Goal: Information Seeking & Learning: Check status

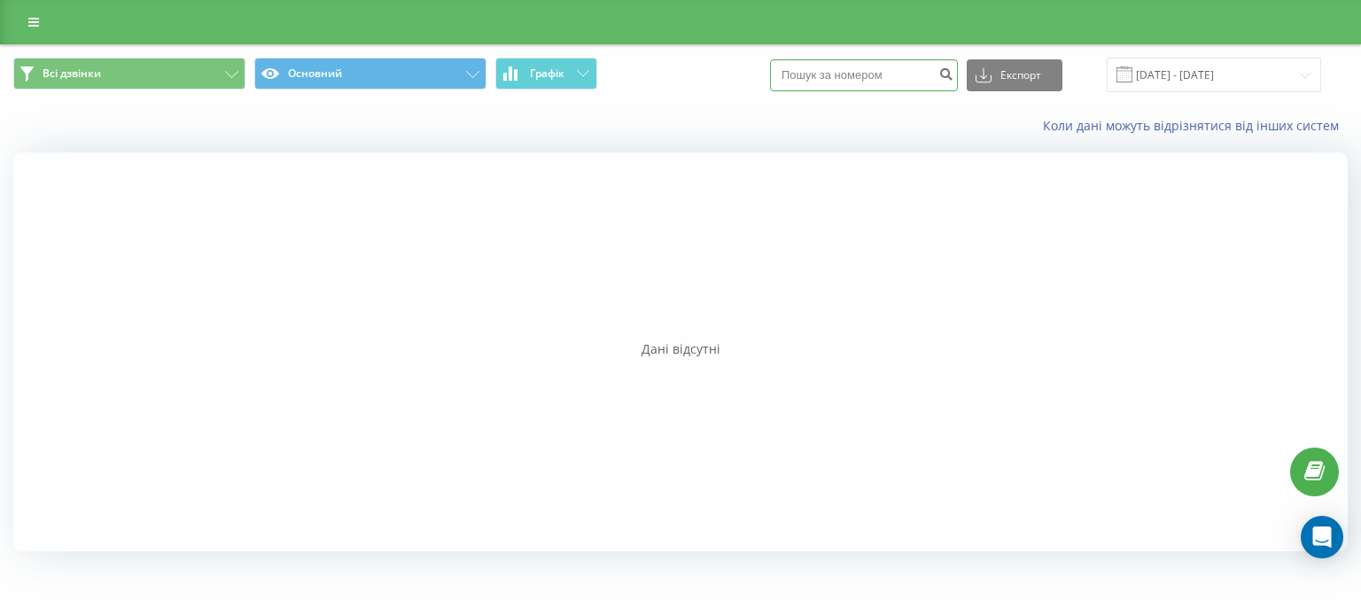
click at [900, 77] on input at bounding box center [864, 75] width 188 height 32
paste input "0938795057"
type input "0938795057"
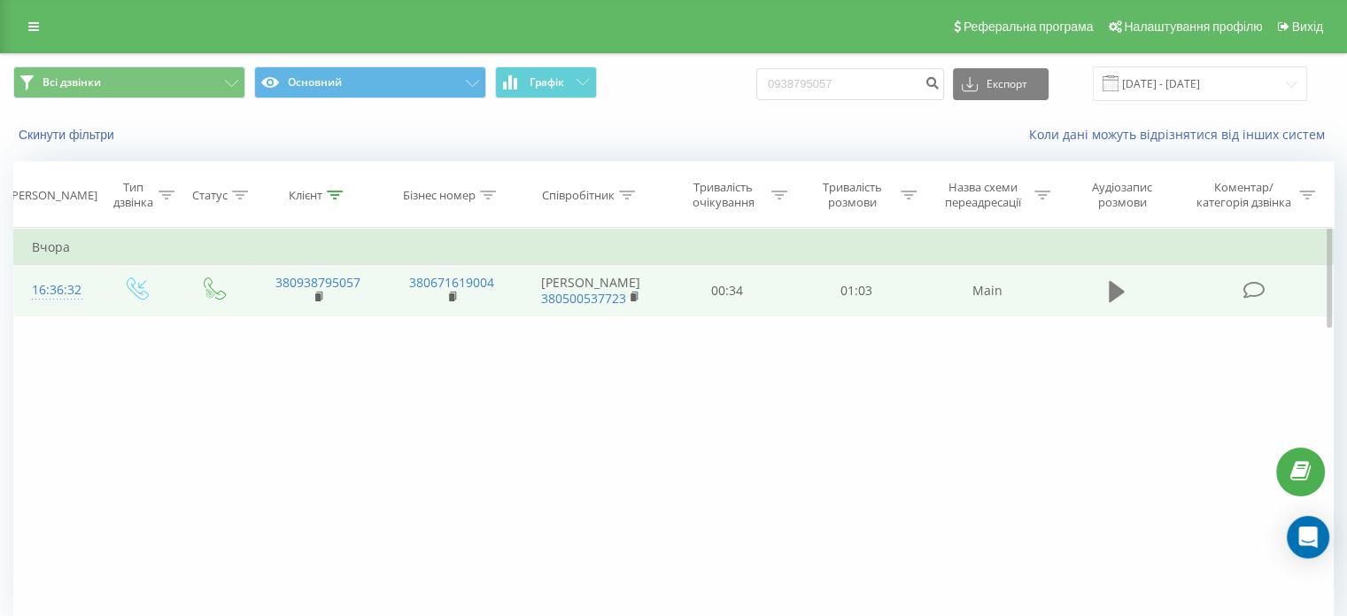
click at [1116, 293] on icon at bounding box center [1117, 291] width 16 height 21
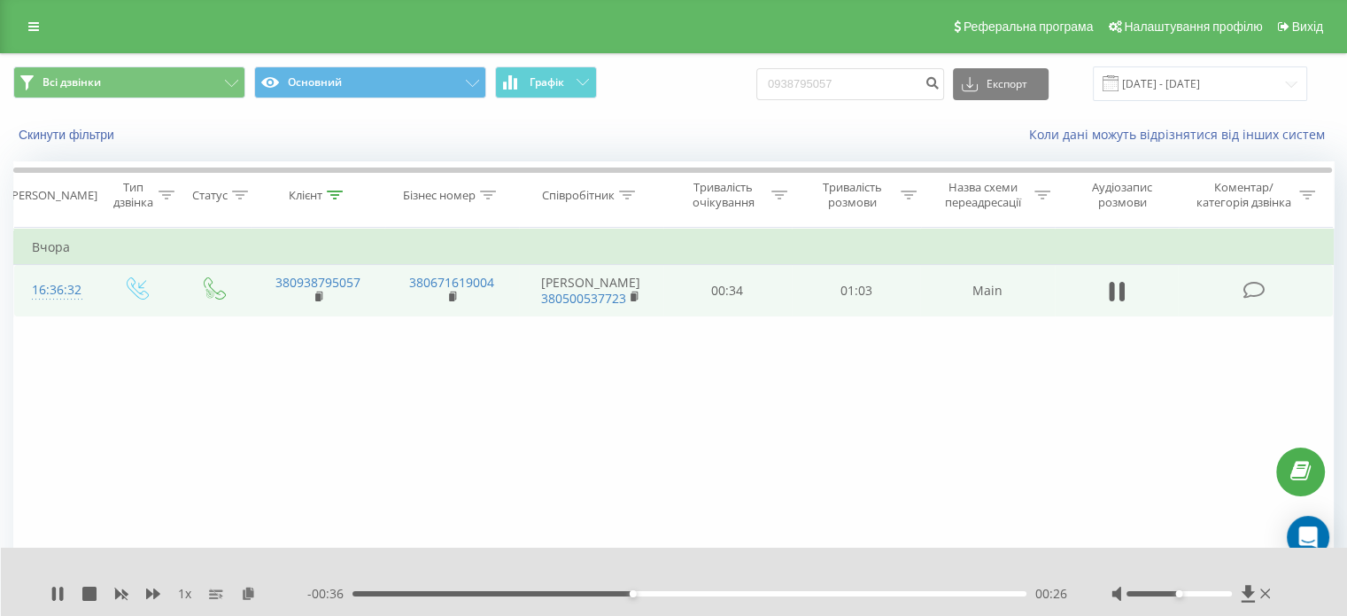
click at [66, 594] on div "1 x" at bounding box center [178, 594] width 257 height 18
click at [65, 593] on div "1 x" at bounding box center [178, 594] width 257 height 18
click at [63, 592] on icon at bounding box center [61, 593] width 4 height 14
drag, startPoint x: 873, startPoint y: 88, endPoint x: 640, endPoint y: 98, distance: 233.2
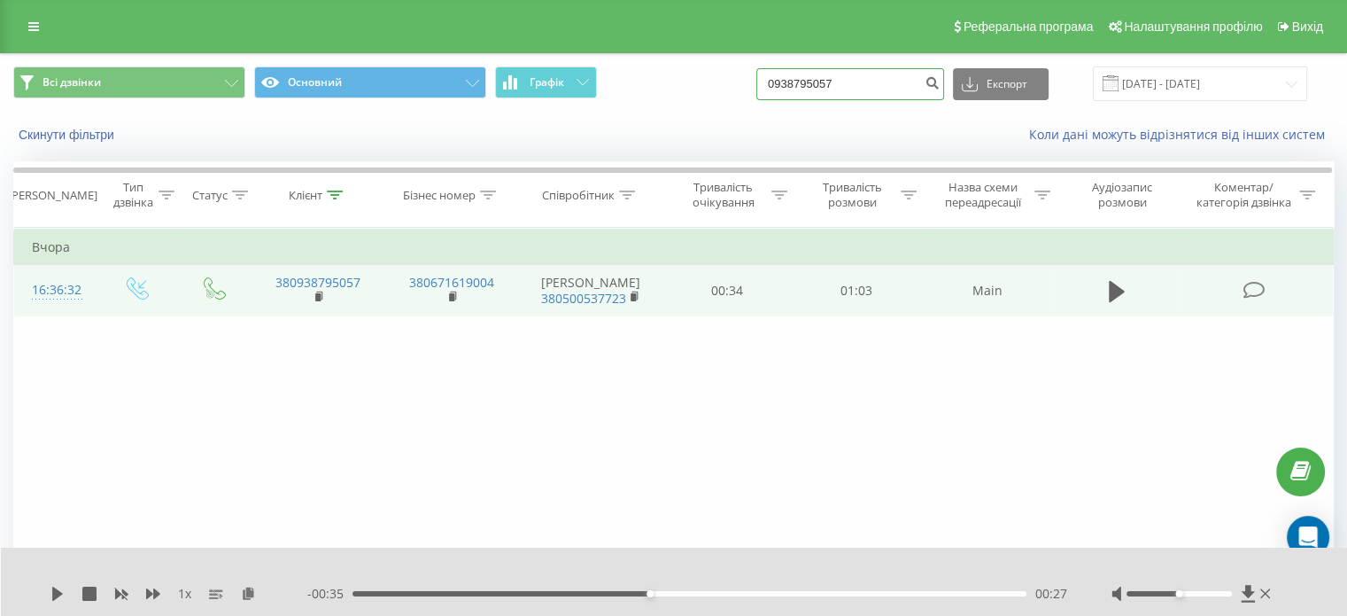
click at [640, 98] on div "Всі дзвінки Основний Графік 0938795057 Експорт .csv .xls .xlsx 19.06.2025 - 19.…" at bounding box center [673, 83] width 1321 height 35
paste input "0674459861"
type input "0674459861"
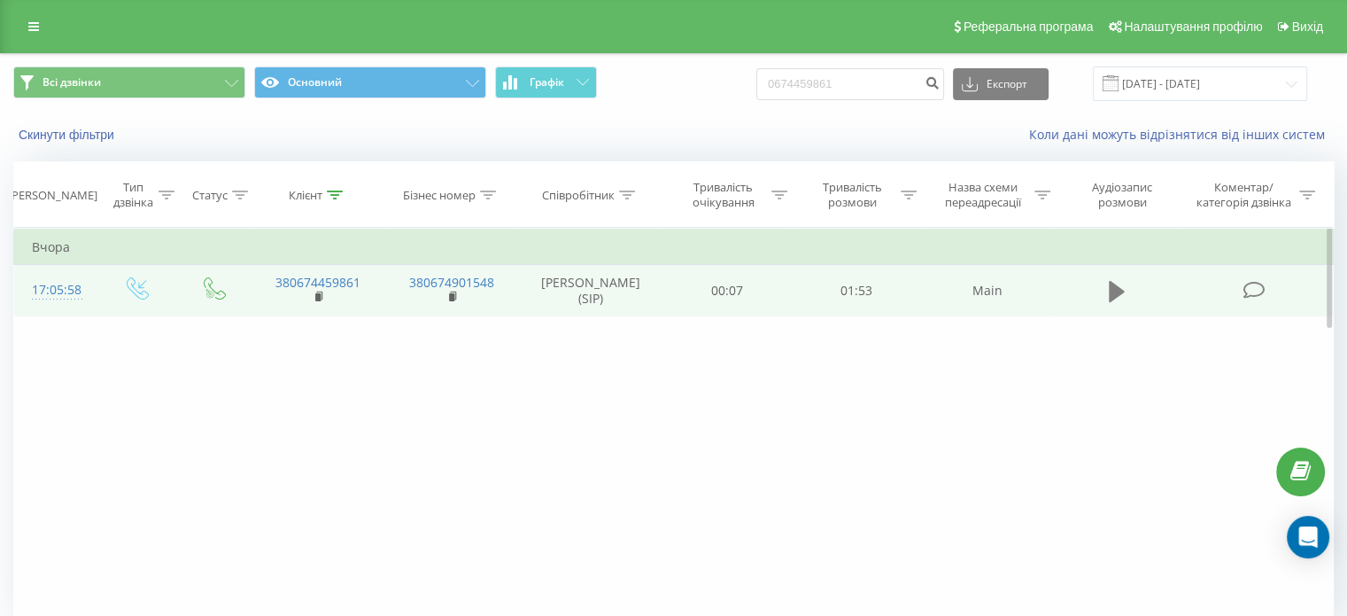
click at [1119, 296] on icon at bounding box center [1117, 291] width 16 height 21
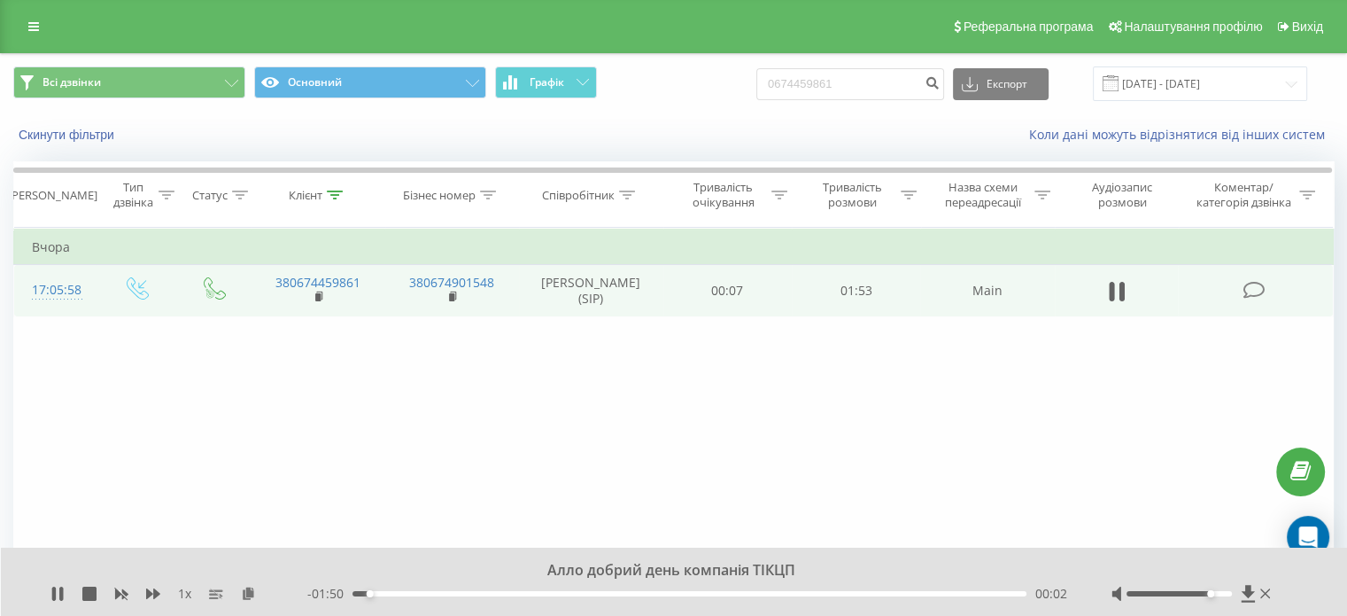
drag, startPoint x: 1186, startPoint y: 593, endPoint x: 1209, endPoint y: 595, distance: 23.2
click at [1209, 595] on div at bounding box center [1179, 593] width 105 height 5
drag, startPoint x: 1212, startPoint y: 591, endPoint x: 1201, endPoint y: 591, distance: 10.6
click at [1201, 591] on div "Accessibility label" at bounding box center [1200, 593] width 7 height 7
click at [59, 594] on icon at bounding box center [61, 593] width 4 height 14
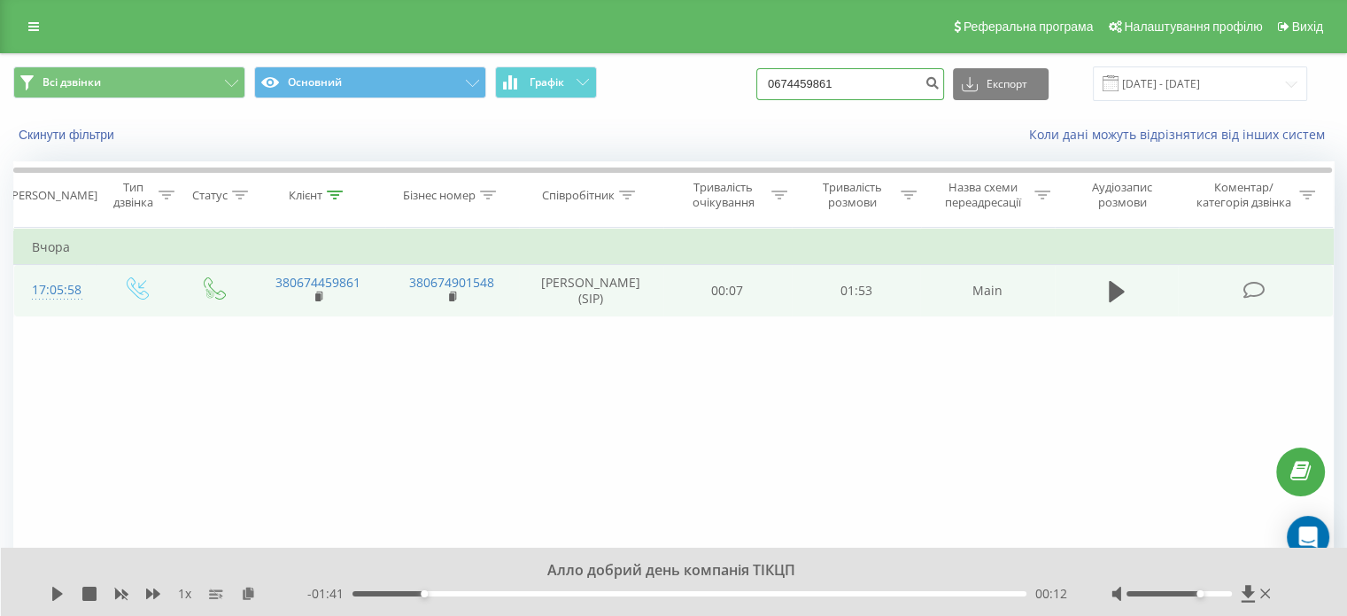
drag, startPoint x: 788, startPoint y: 88, endPoint x: 656, endPoint y: 92, distance: 132.1
click at [656, 92] on div "Всі дзвінки Основний Графік 0674459861 Експорт .csv .xls .xlsx 19.06.2025 - 19.…" at bounding box center [673, 83] width 1321 height 35
paste input "997405494"
type input "0997405494"
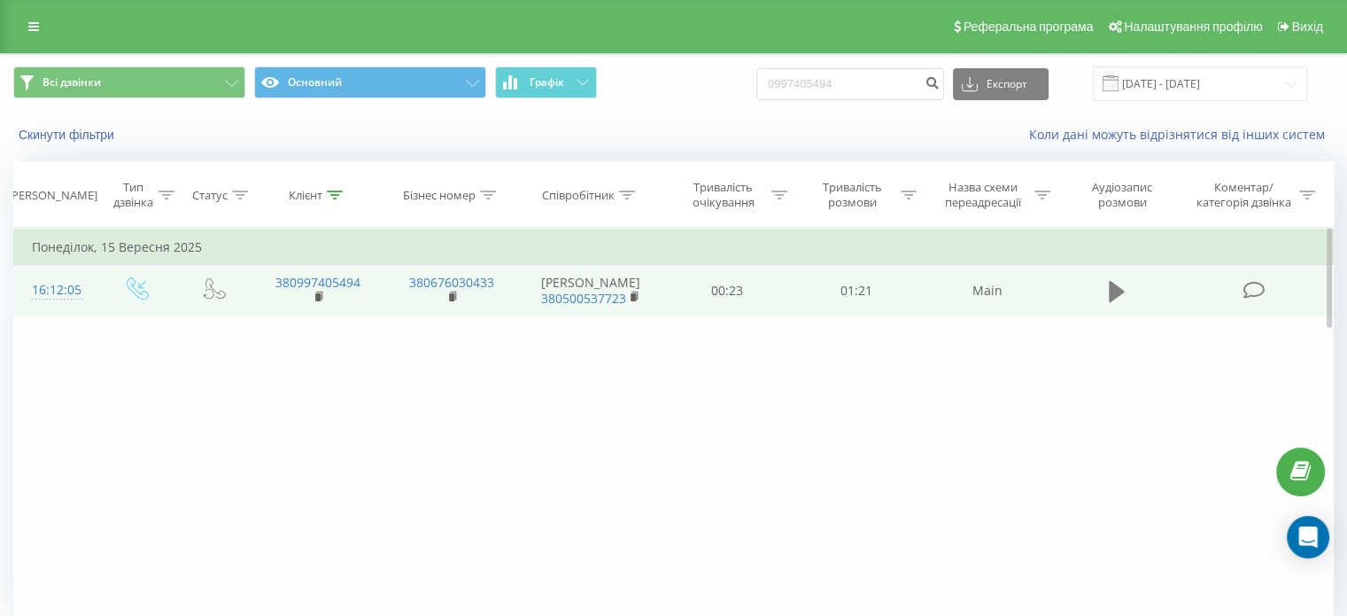
click at [1120, 299] on icon at bounding box center [1117, 291] width 16 height 21
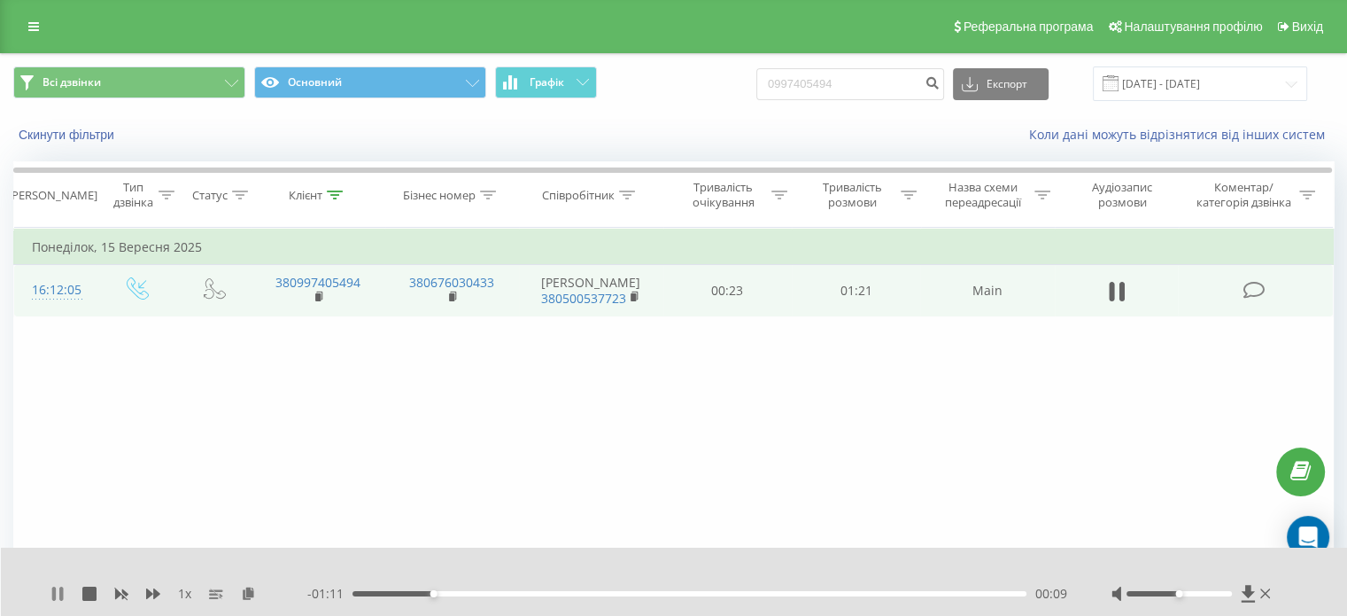
click at [53, 594] on icon at bounding box center [54, 593] width 4 height 14
drag, startPoint x: 863, startPoint y: 84, endPoint x: 685, endPoint y: 105, distance: 179.3
click at [685, 105] on div "Всі дзвінки Основний Графік 0997405494 Експорт .csv .xls .xlsx 19.06.2025 - 19.…" at bounding box center [674, 83] width 1346 height 59
paste input "6116007"
type input "0961160074"
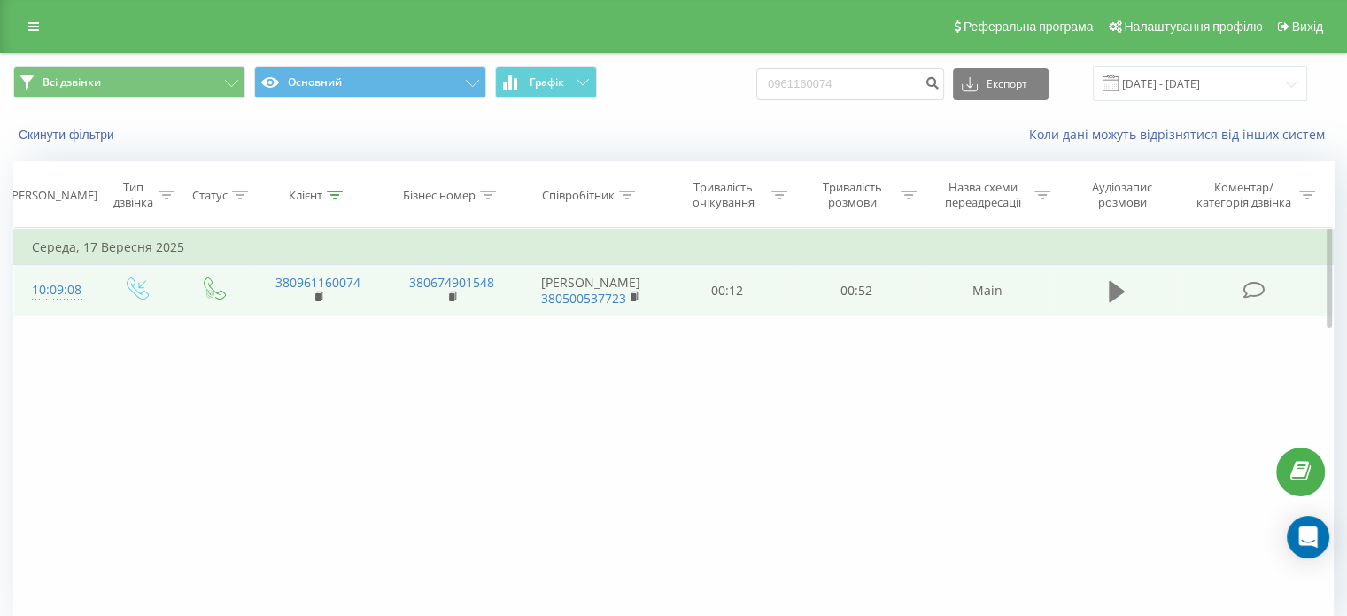
click at [1116, 294] on icon at bounding box center [1117, 291] width 16 height 21
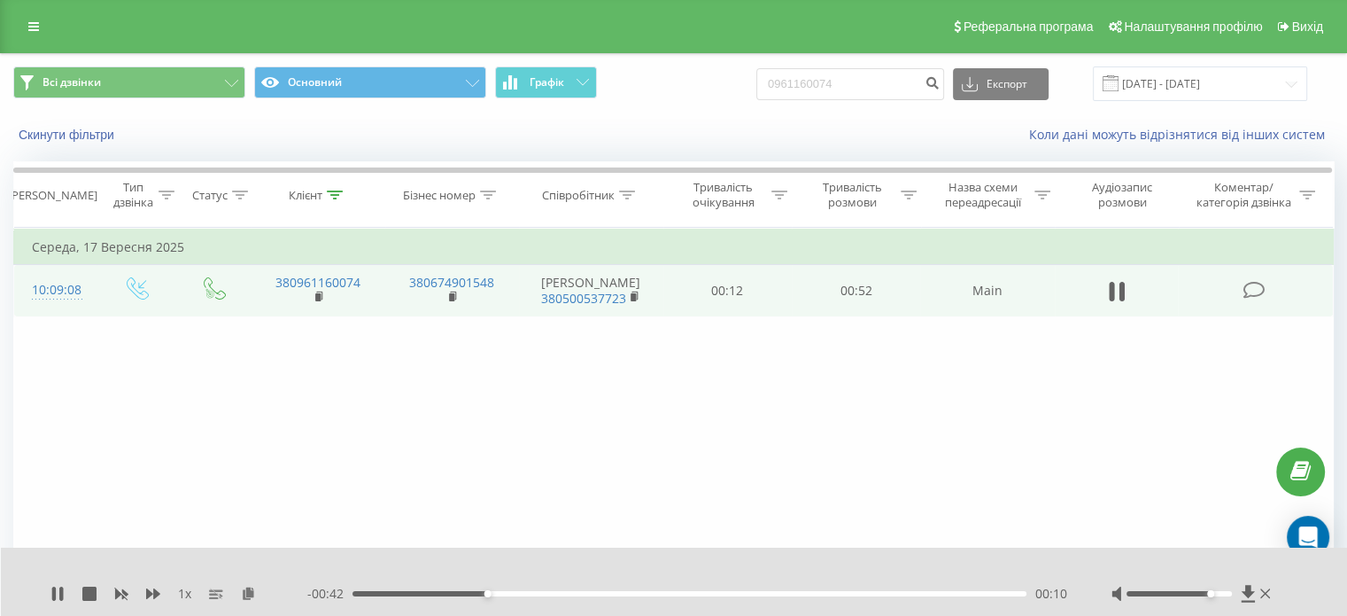
drag, startPoint x: 1178, startPoint y: 594, endPoint x: 1214, endPoint y: 597, distance: 35.5
click at [1214, 597] on div at bounding box center [1193, 594] width 163 height 18
click at [57, 594] on icon at bounding box center [57, 593] width 14 height 14
drag, startPoint x: 888, startPoint y: 81, endPoint x: 708, endPoint y: 93, distance: 180.3
click at [709, 92] on div "Всі дзвінки Основний Графік 0961160074 Експорт .csv .xls .xlsx 19.06.2025 - 19.…" at bounding box center [673, 83] width 1321 height 35
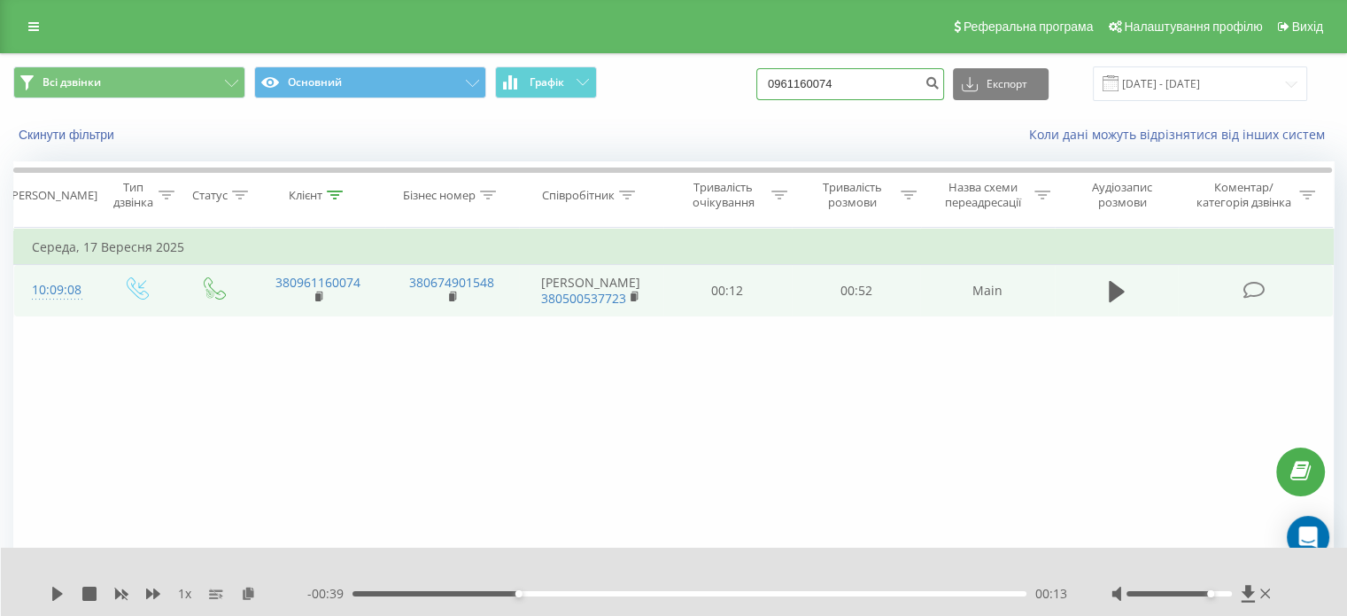
paste input "38795057"
type input "0938795057"
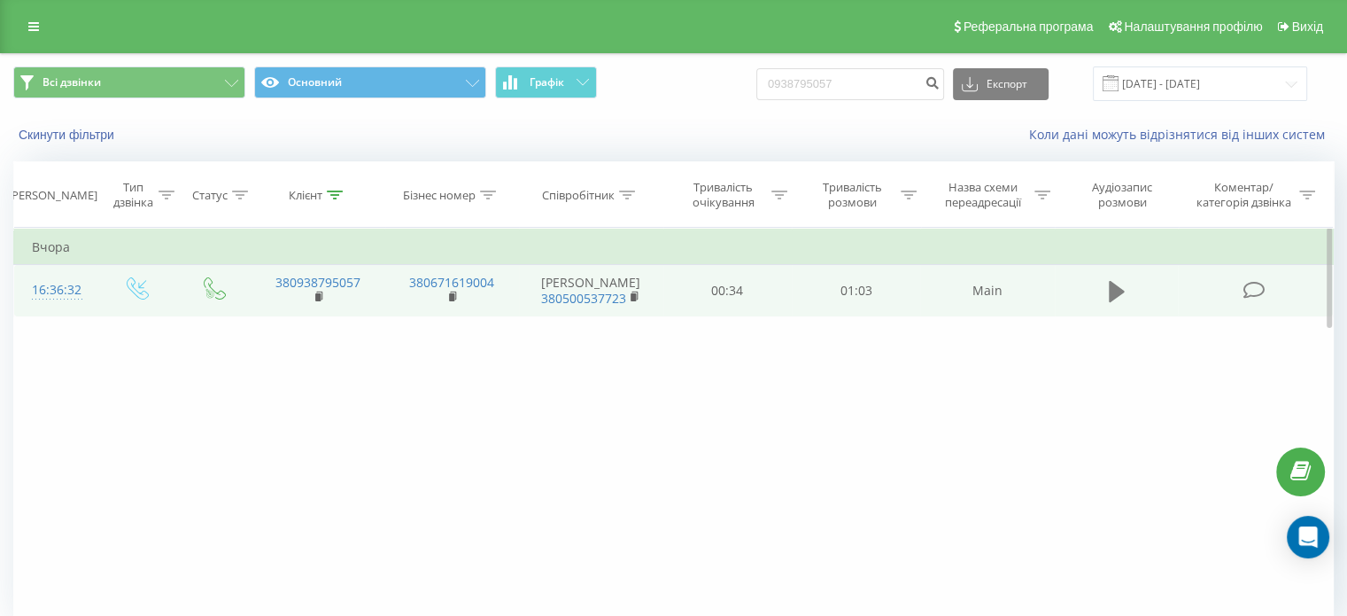
click at [1112, 293] on icon at bounding box center [1117, 291] width 16 height 21
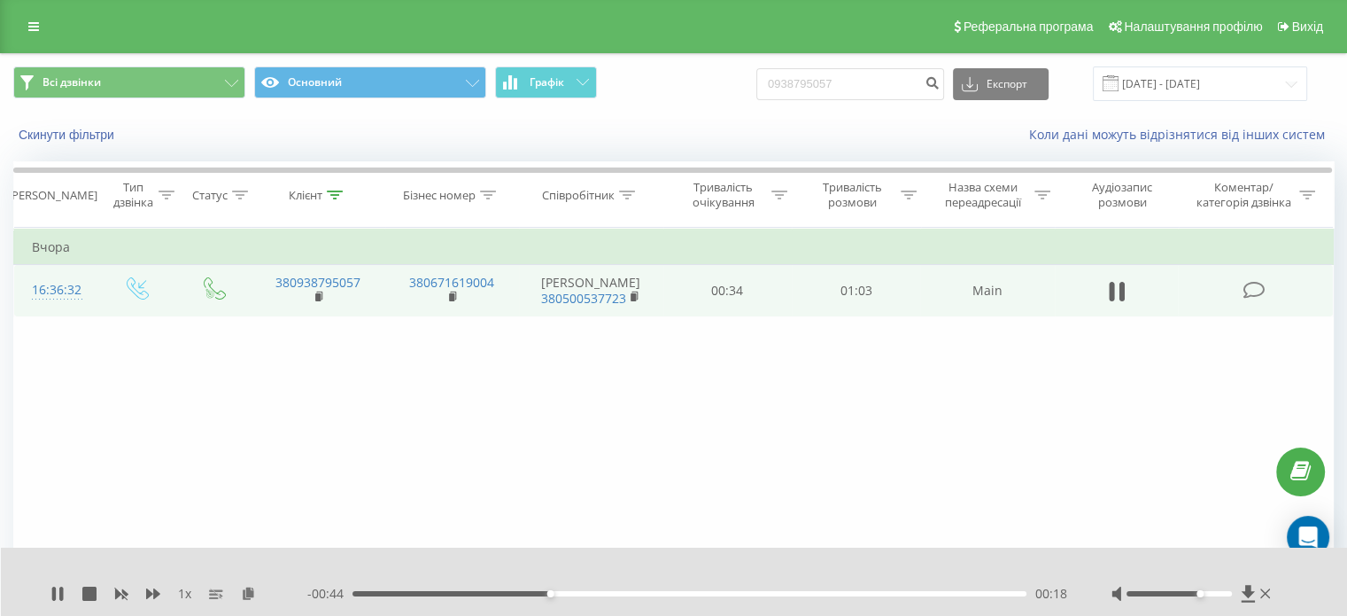
drag, startPoint x: 1176, startPoint y: 591, endPoint x: 1196, endPoint y: 591, distance: 20.4
click at [1197, 591] on div "Accessibility label" at bounding box center [1200, 593] width 7 height 7
click at [57, 596] on icon at bounding box center [57, 593] width 14 height 14
click at [670, 472] on div "Фільтрувати за умовою Дорівнює Введіть значення Скасувати OK Фільтрувати за умо…" at bounding box center [673, 427] width 1321 height 399
